Goal: Check status: Check status

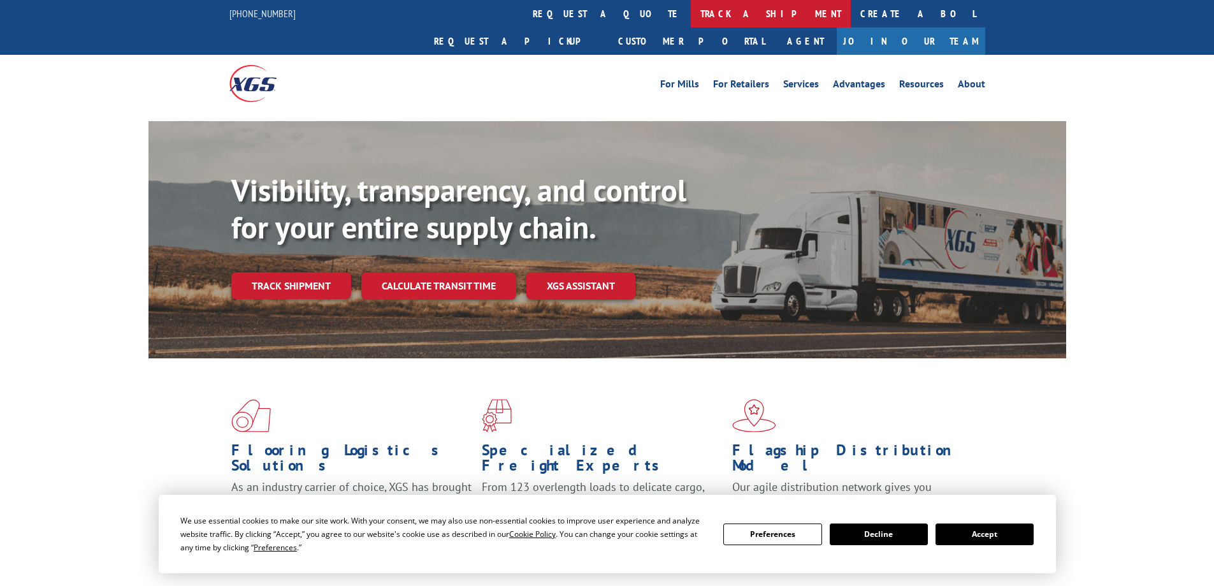
click at [691, 16] on link "track a shipment" at bounding box center [771, 13] width 160 height 27
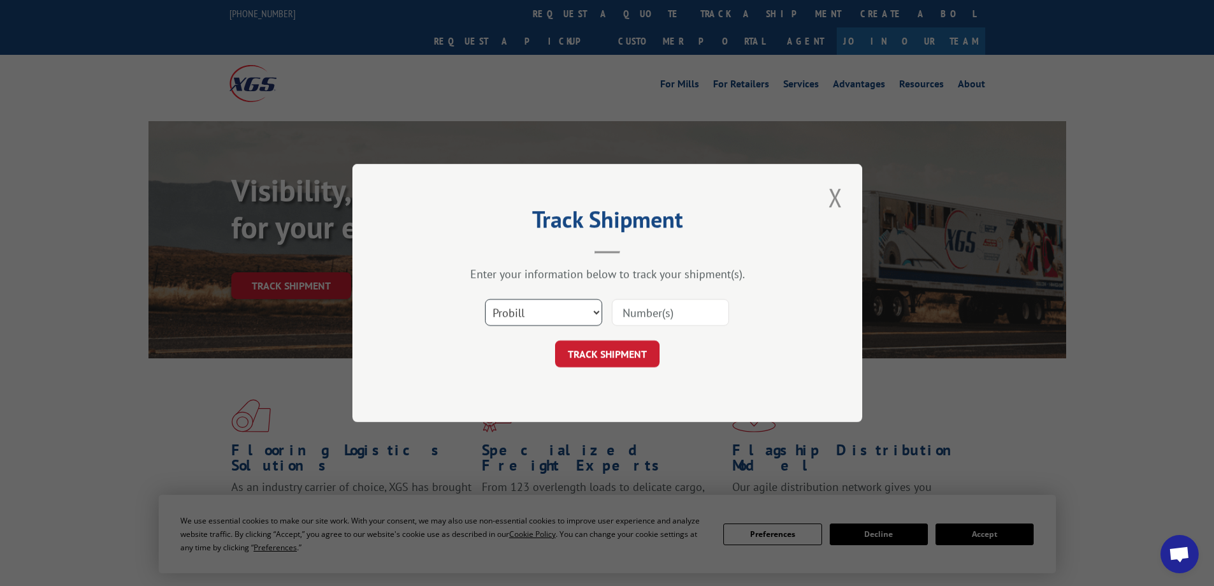
drag, startPoint x: 556, startPoint y: 311, endPoint x: 551, endPoint y: 323, distance: 13.1
click at [556, 311] on select "Select category... Probill BOL PO" at bounding box center [543, 312] width 117 height 27
select select "po"
click at [485, 299] on select "Select category... Probill BOL PO" at bounding box center [543, 312] width 117 height 27
click at [636, 317] on input at bounding box center [670, 312] width 117 height 27
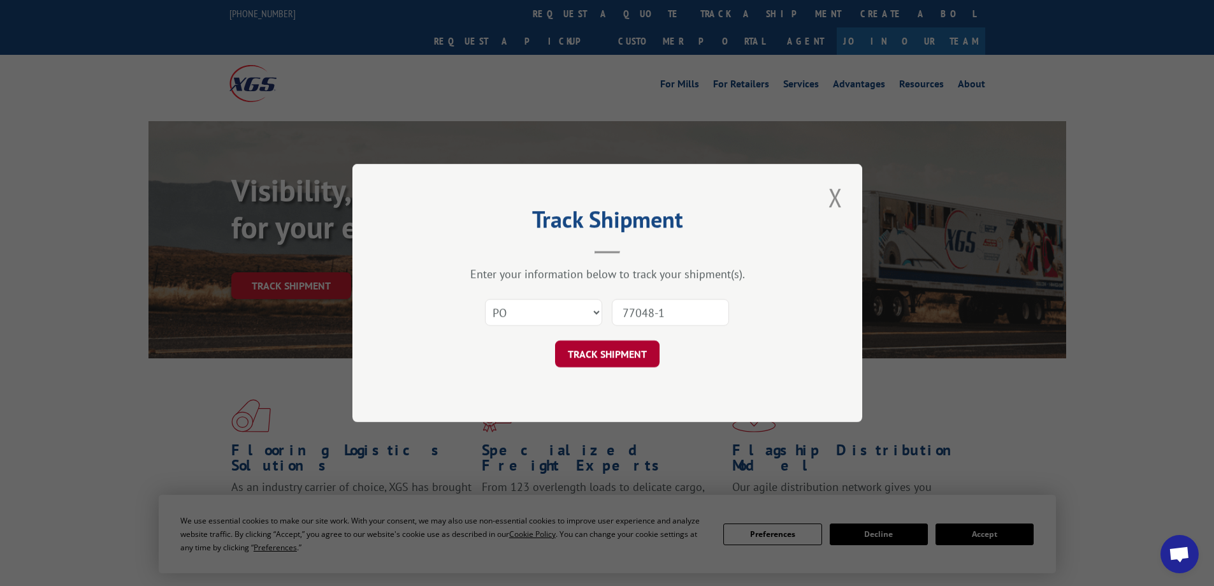
type input "77048-1"
click at [594, 356] on button "TRACK SHIPMENT" at bounding box center [607, 353] width 104 height 27
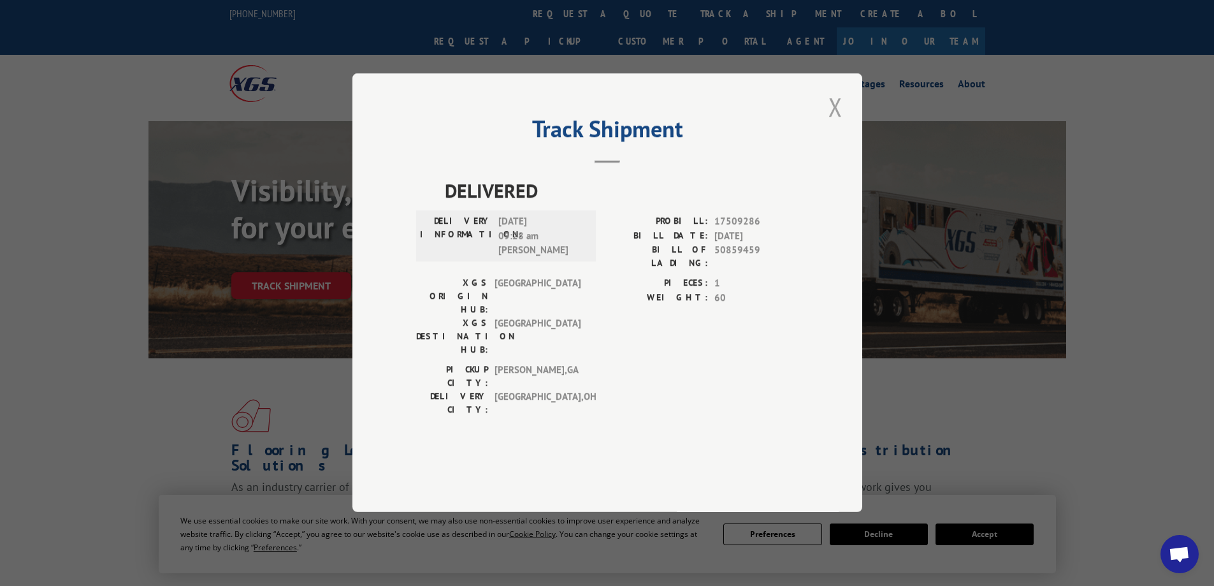
click at [827, 124] on button "Close modal" at bounding box center [835, 106] width 22 height 35
